Goal: Task Accomplishment & Management: Use online tool/utility

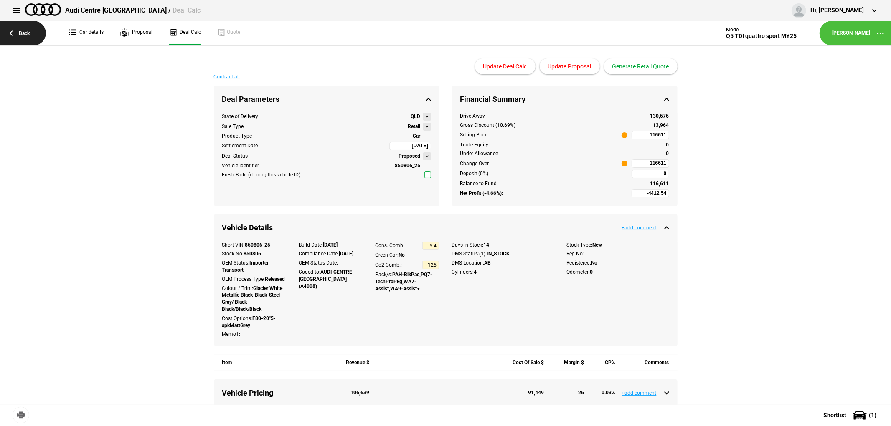
click at [23, 28] on link "Back" at bounding box center [23, 33] width 46 height 25
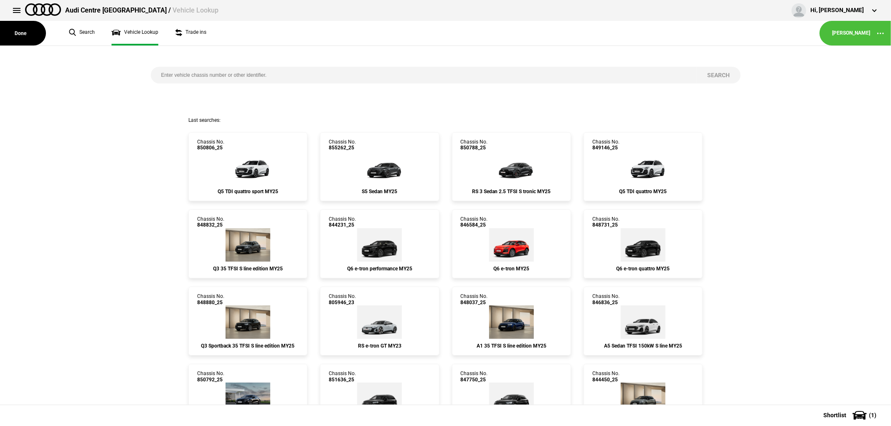
click at [23, 28] on button "Done" at bounding box center [23, 33] width 46 height 25
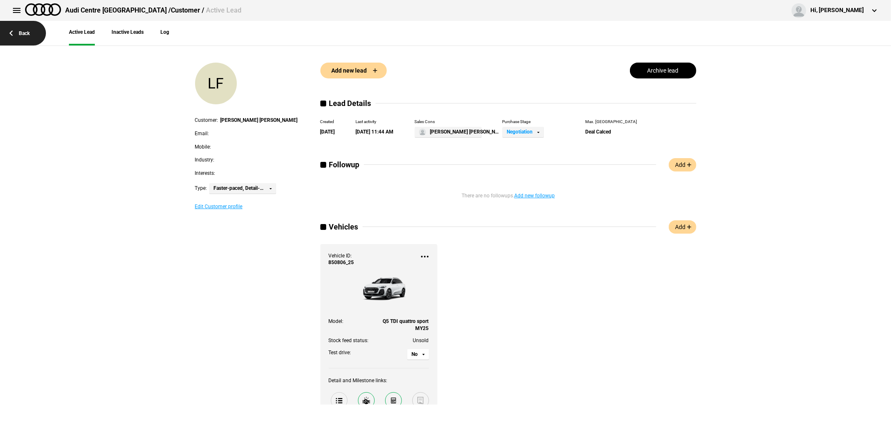
click at [22, 28] on link "Back" at bounding box center [23, 33] width 46 height 25
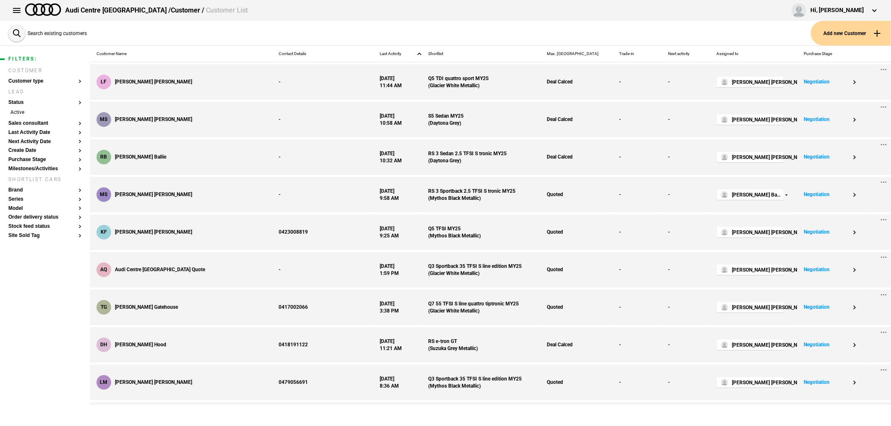
click at [828, 28] on button "Add new Customer" at bounding box center [851, 33] width 80 height 25
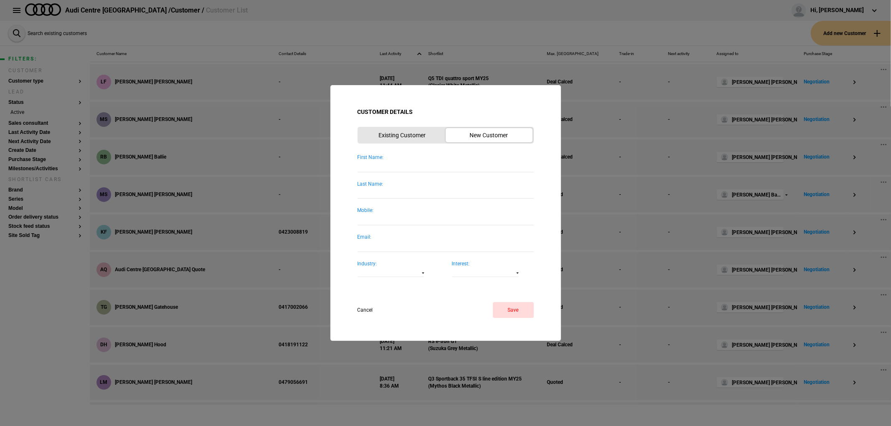
click at [411, 169] on input "First Name:" at bounding box center [446, 166] width 176 height 11
type input "ALAN"
type input "YU"
click at [508, 310] on button "Save" at bounding box center [513, 310] width 41 height 16
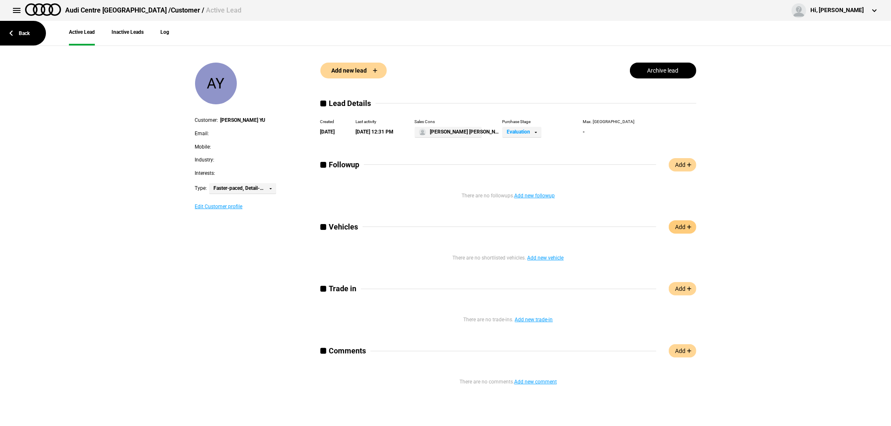
click at [680, 232] on link "Add" at bounding box center [683, 227] width 28 height 13
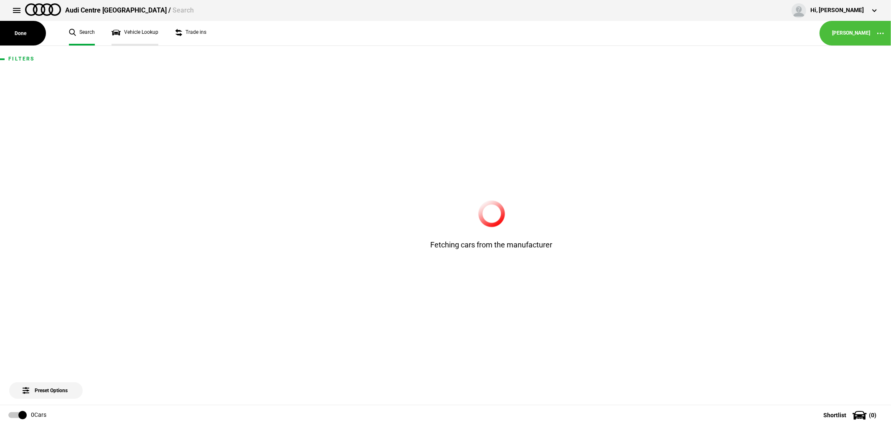
click at [129, 27] on link "Vehicle Lookup" at bounding box center [135, 33] width 47 height 25
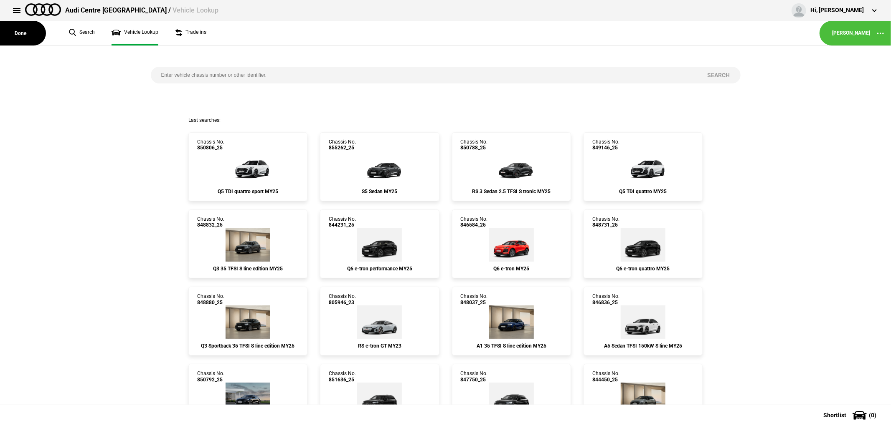
click at [360, 74] on input "search" at bounding box center [424, 75] width 546 height 17
type input "851211"
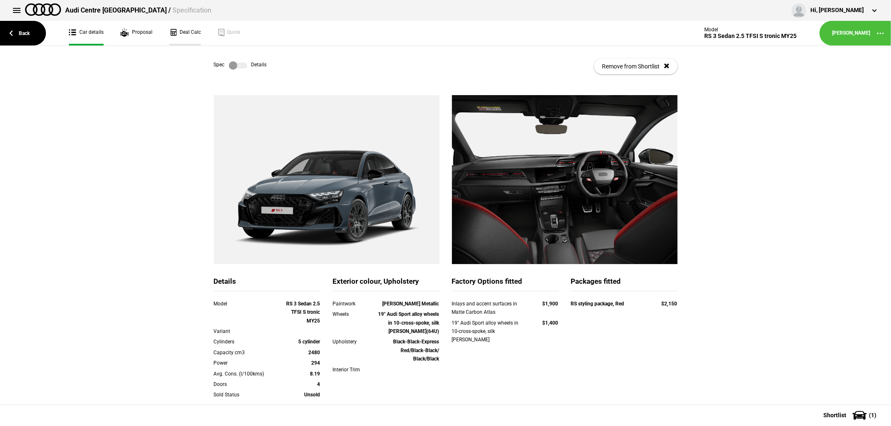
click at [185, 30] on link "Deal Calc" at bounding box center [185, 33] width 32 height 25
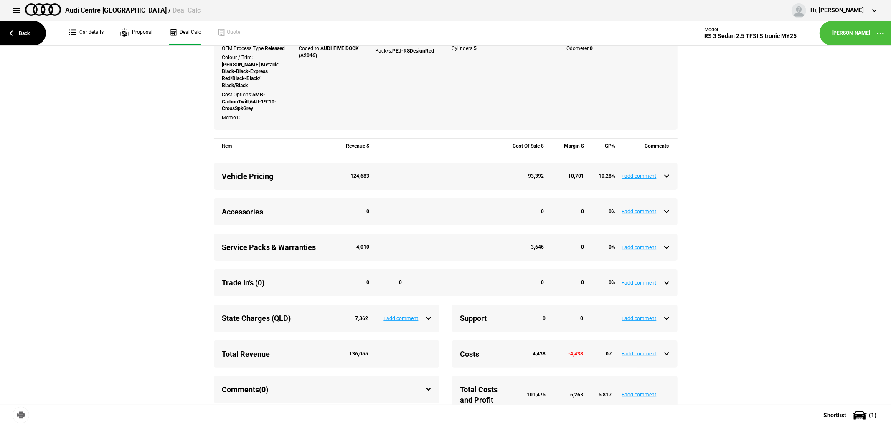
scroll to position [232, 0]
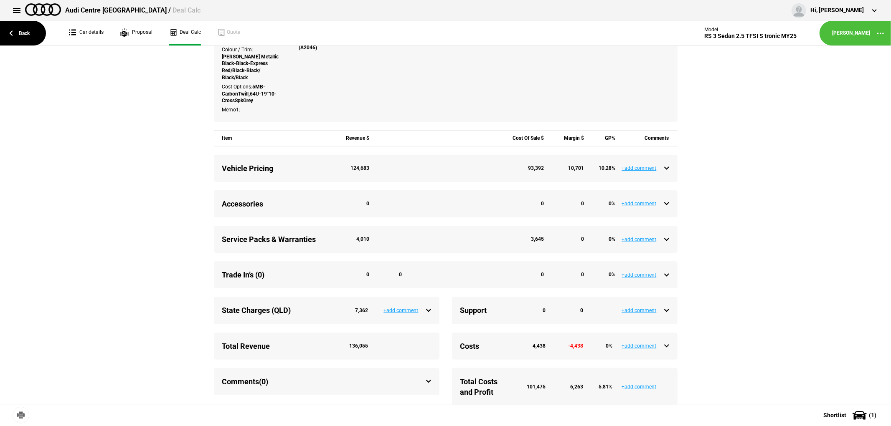
click at [663, 237] on div "Service Packs & Warranties 4,010 3,645 0 0 %" at bounding box center [445, 239] width 447 height 10
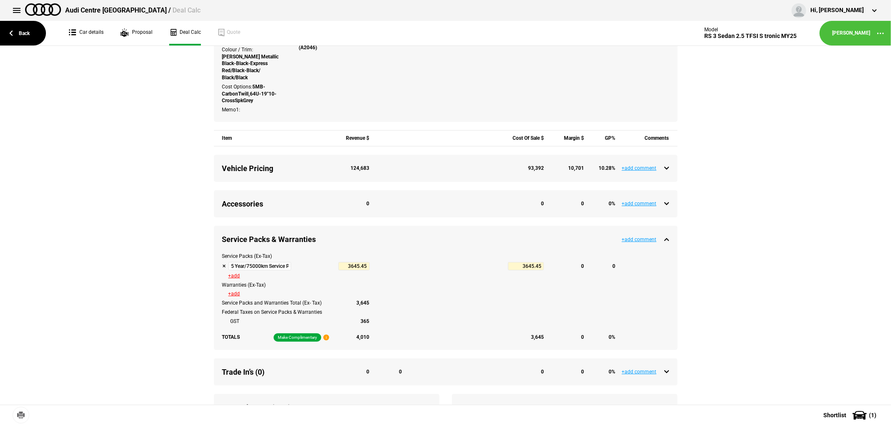
click at [222, 268] on button at bounding box center [224, 266] width 4 height 4
type input "9908.39"
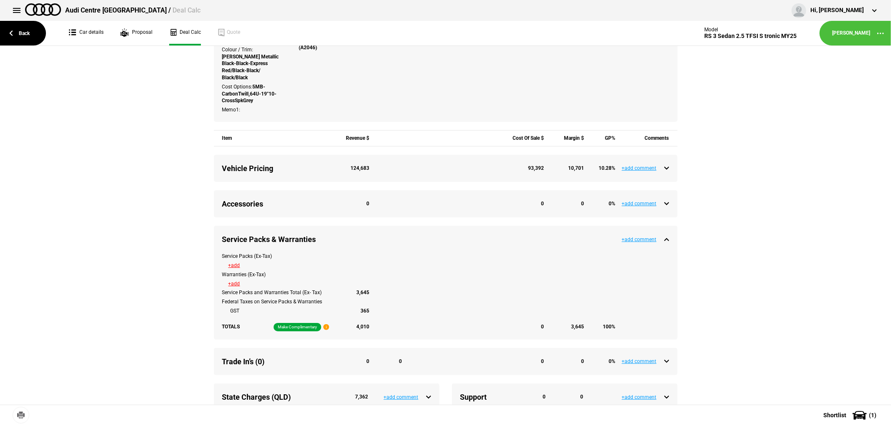
type input "131824.93"
type input "6262.94"
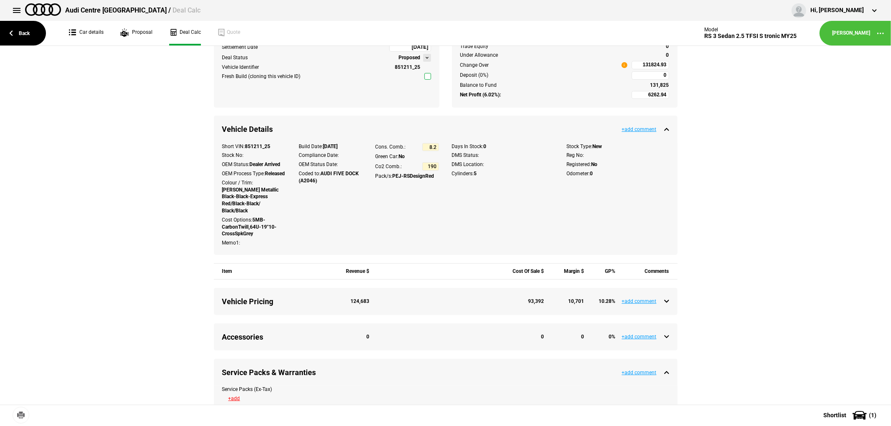
scroll to position [0, 0]
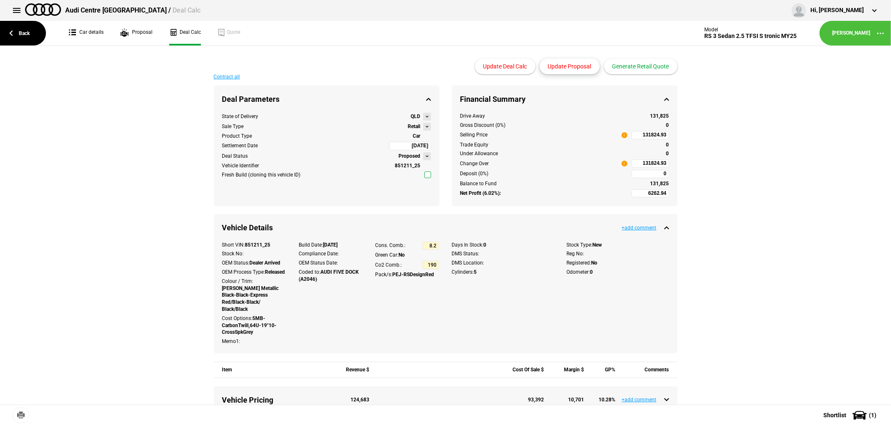
click at [577, 68] on button "Update Proposal" at bounding box center [570, 66] width 60 height 16
click at [629, 69] on button "Generate Retail Quote" at bounding box center [641, 66] width 74 height 16
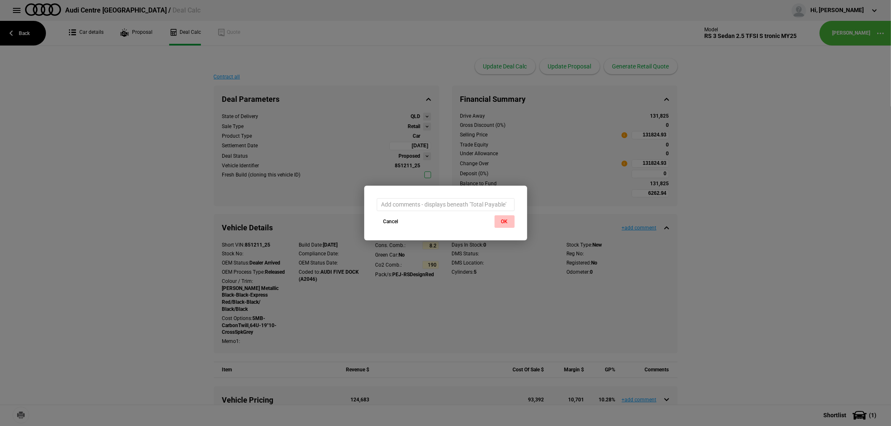
click at [504, 223] on button "OK" at bounding box center [505, 222] width 20 height 13
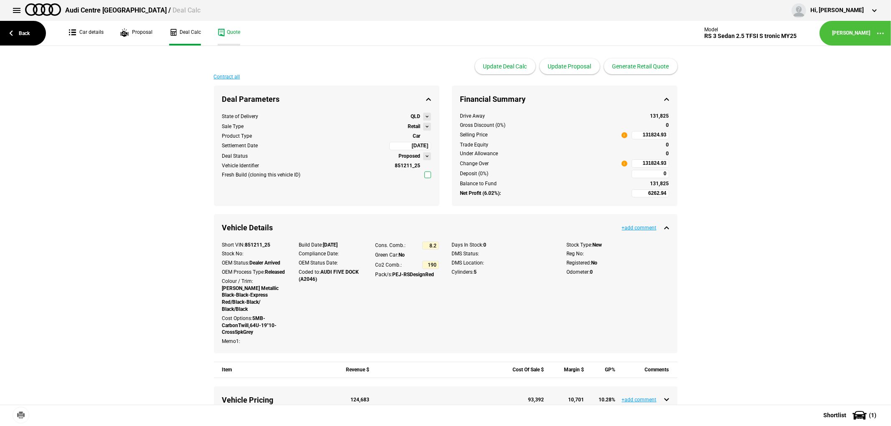
click at [231, 35] on link "Quote" at bounding box center [229, 33] width 23 height 25
click at [632, 164] on input "131824.93" at bounding box center [651, 164] width 38 height 8
type input "131824.93"
type input "-6901.35"
type input "113000"
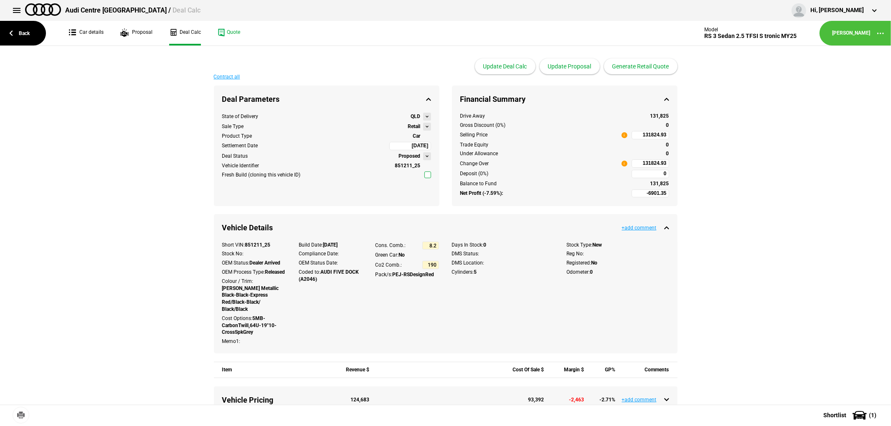
type input "113000"
click at [24, 32] on link "Back" at bounding box center [23, 33] width 46 height 25
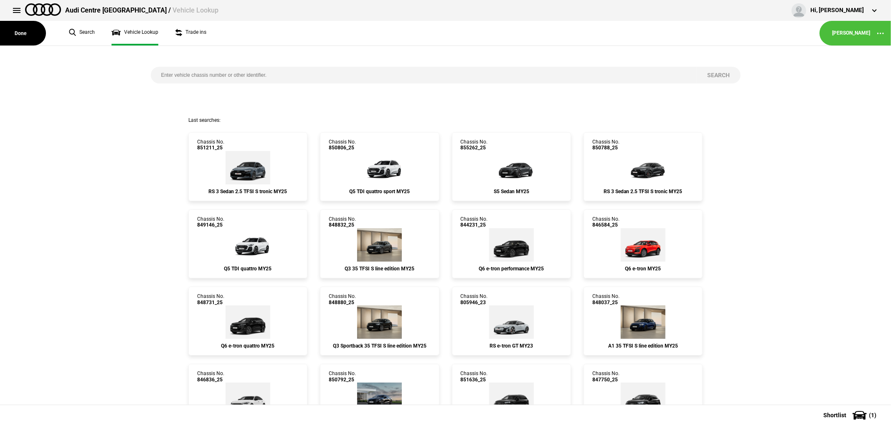
click at [265, 74] on input "search" at bounding box center [424, 75] width 546 height 17
type input "851730"
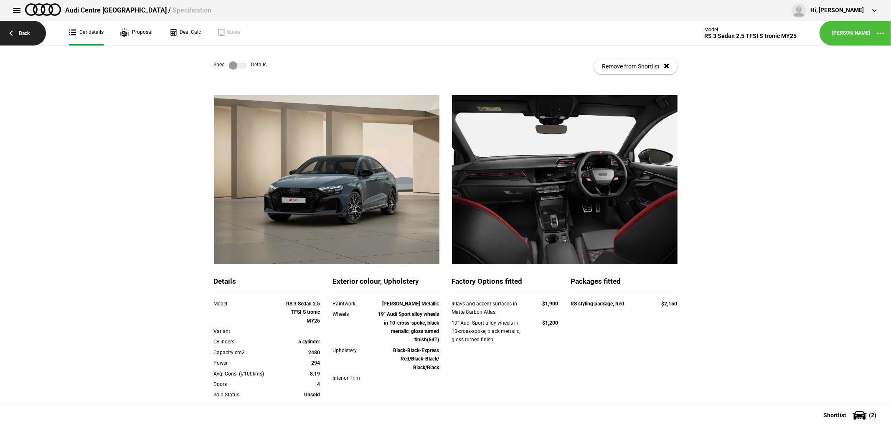
click at [22, 31] on link "Back" at bounding box center [23, 33] width 46 height 25
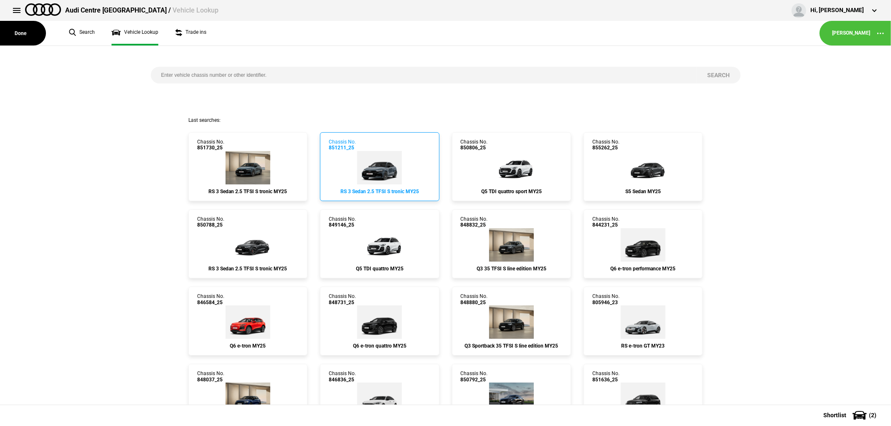
click at [367, 168] on img at bounding box center [379, 167] width 45 height 33
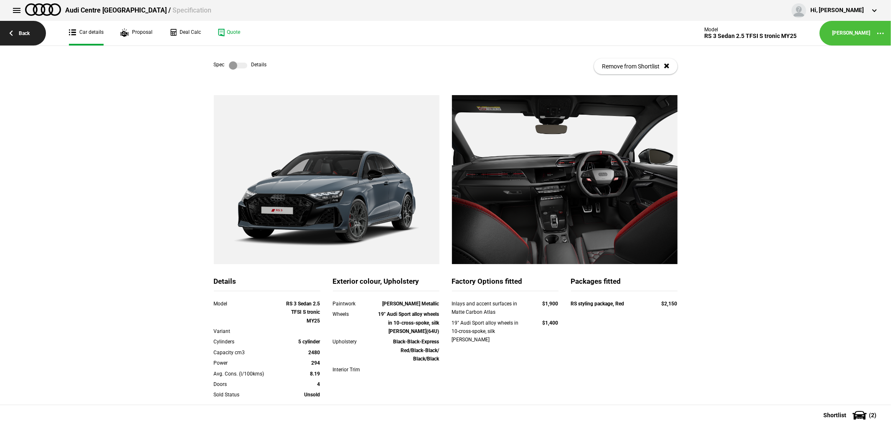
click at [21, 33] on link "Back" at bounding box center [23, 33] width 46 height 25
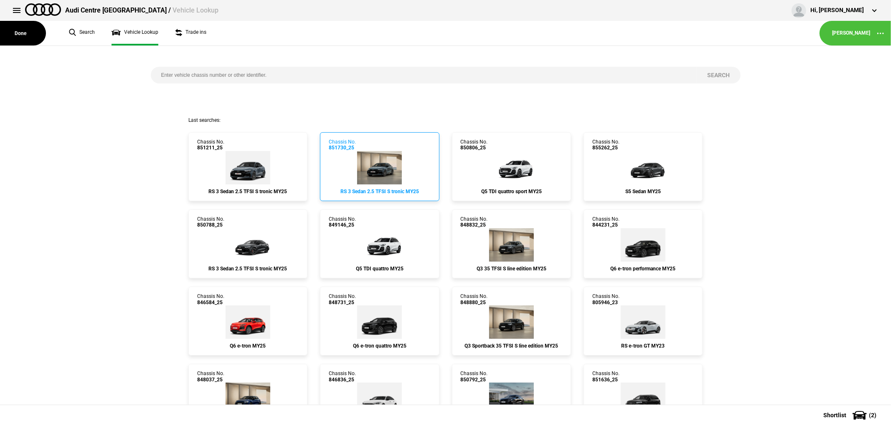
click at [401, 165] on link "Chassis No. 851730_25 RS 3 Sedan 2.5 TFSI S tronic MY25" at bounding box center [379, 166] width 119 height 69
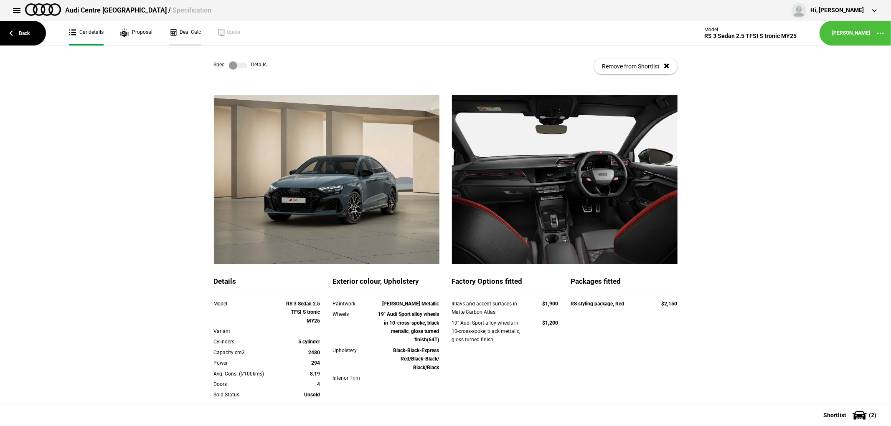
click at [181, 30] on link "Deal Calc" at bounding box center [185, 33] width 32 height 25
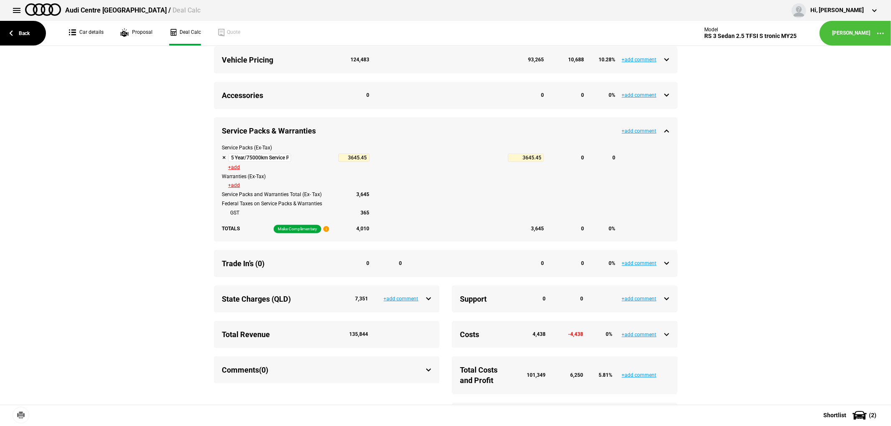
scroll to position [228, 0]
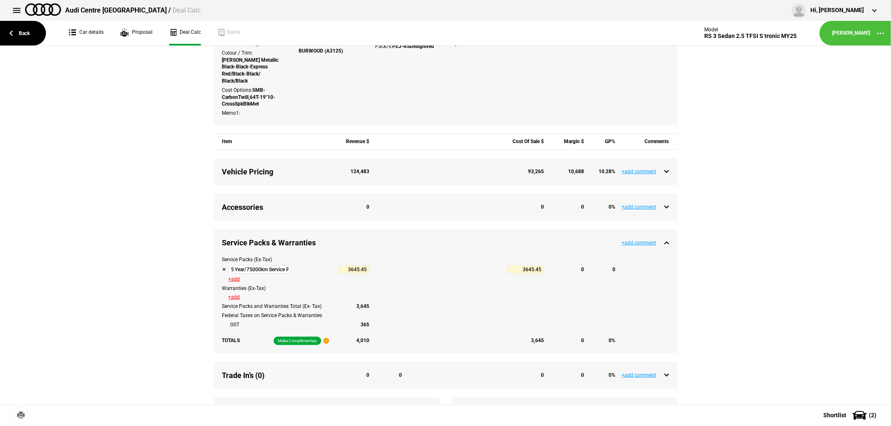
click at [218, 266] on div "Service Packs (Ex-Tax) 5 Year/75000km Service Plan 3645.45 3645.45 0 0 +add War…" at bounding box center [446, 304] width 464 height 97
click at [222, 269] on button at bounding box center [224, 270] width 4 height 4
type input "9895.1"
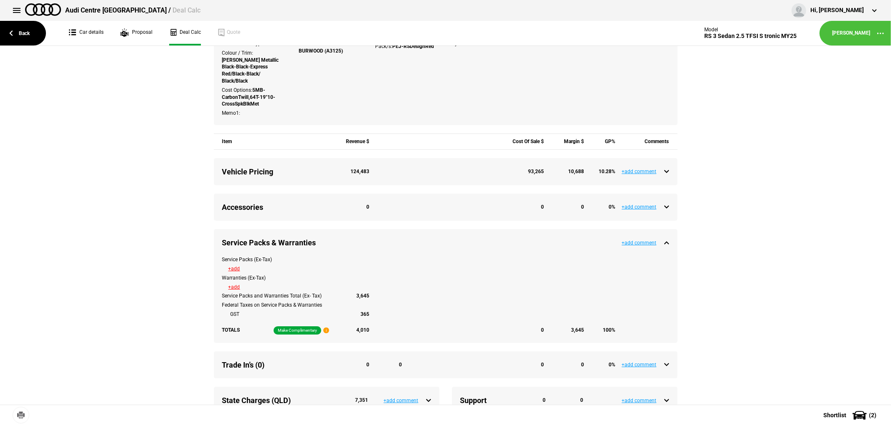
type input "131613.93"
type input "6249.65"
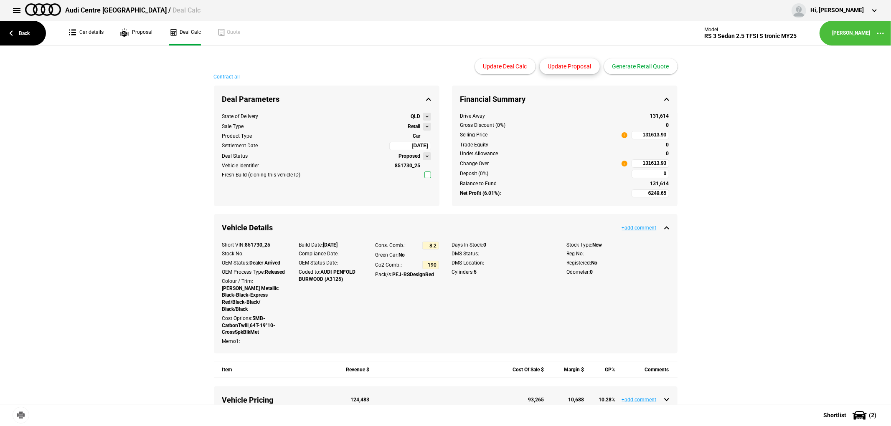
click at [573, 65] on button "Update Proposal" at bounding box center [570, 66] width 60 height 16
click at [649, 66] on button "Generate Retail Quote" at bounding box center [641, 66] width 74 height 16
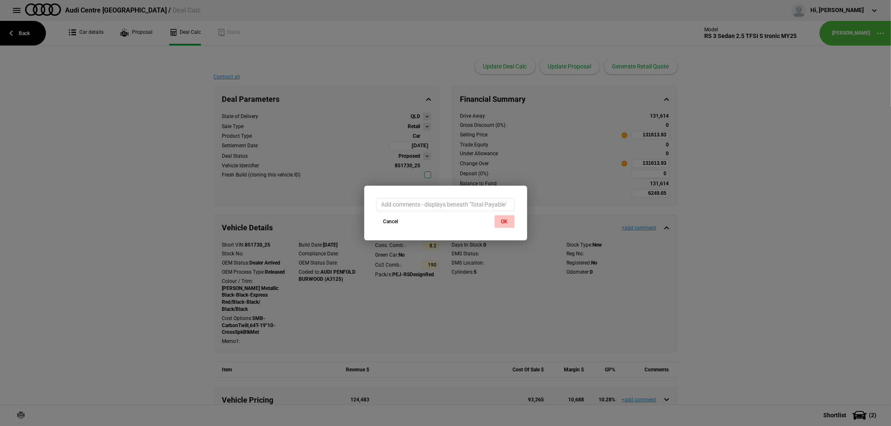
click at [503, 219] on button "OK" at bounding box center [505, 222] width 20 height 13
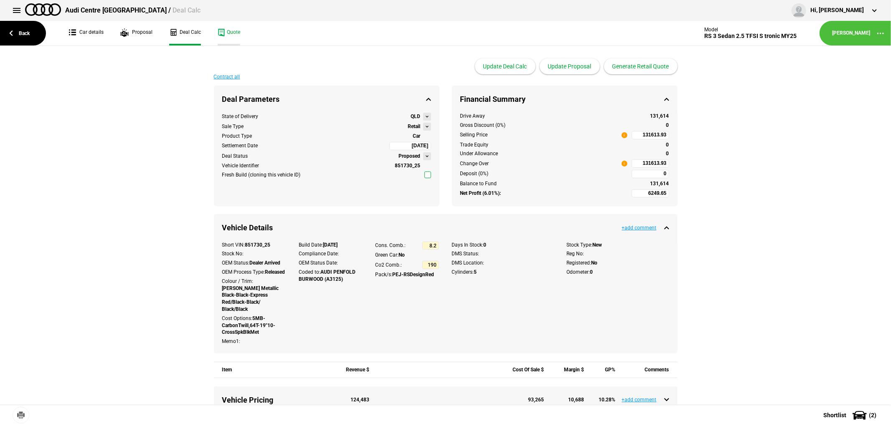
click at [227, 31] on link "Quote" at bounding box center [229, 33] width 23 height 25
click at [635, 164] on input "131613.93" at bounding box center [651, 164] width 38 height 8
type input "131613.93"
type input "-4669.19"
type input "116000"
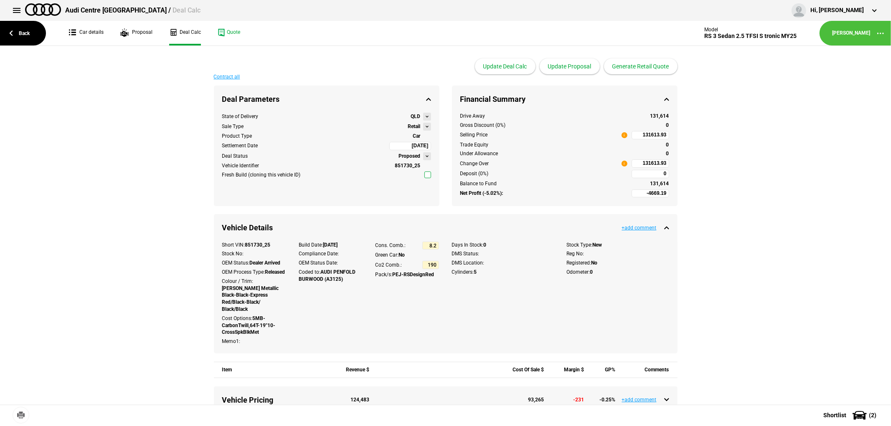
type input "116000"
